Goal: Use online tool/utility: Utilize a website feature to perform a specific function

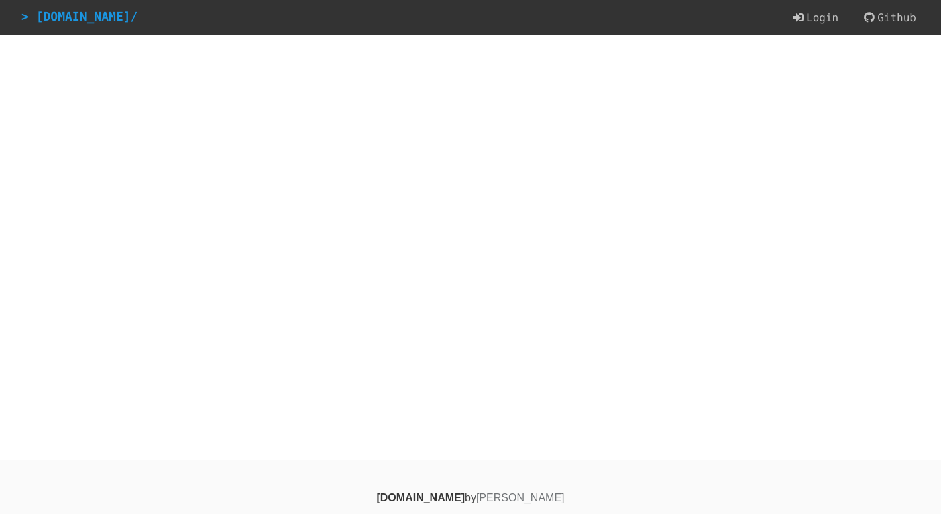
select select "דירה"
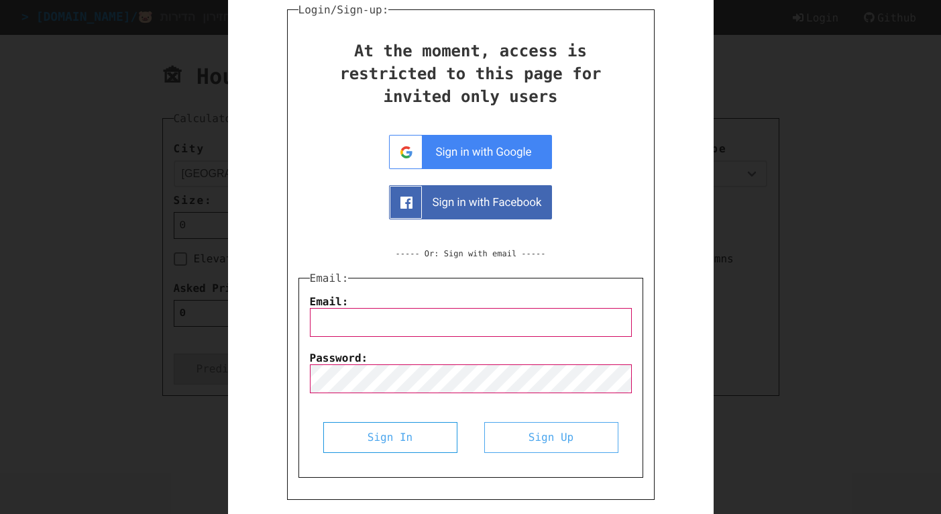
click at [814, 226] on div at bounding box center [470, 257] width 941 height 514
click at [816, 249] on div at bounding box center [470, 257] width 941 height 514
click at [205, 301] on div at bounding box center [470, 257] width 941 height 514
click at [213, 302] on div at bounding box center [470, 257] width 941 height 514
